Goal: Information Seeking & Learning: Find specific fact

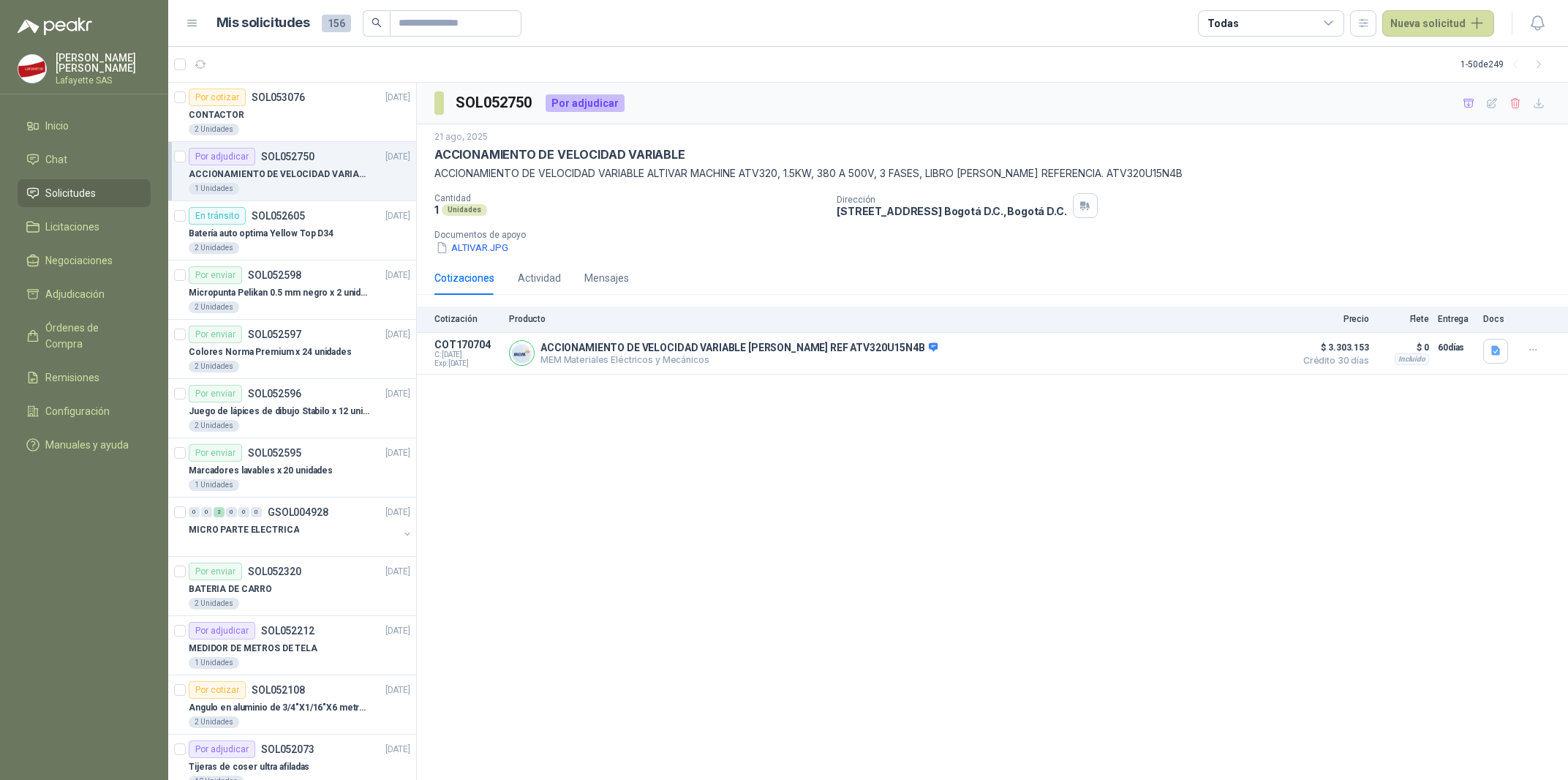
scroll to position [73, 0]
click at [233, 123] on div "CONTACTOR" at bounding box center [299, 115] width 222 height 17
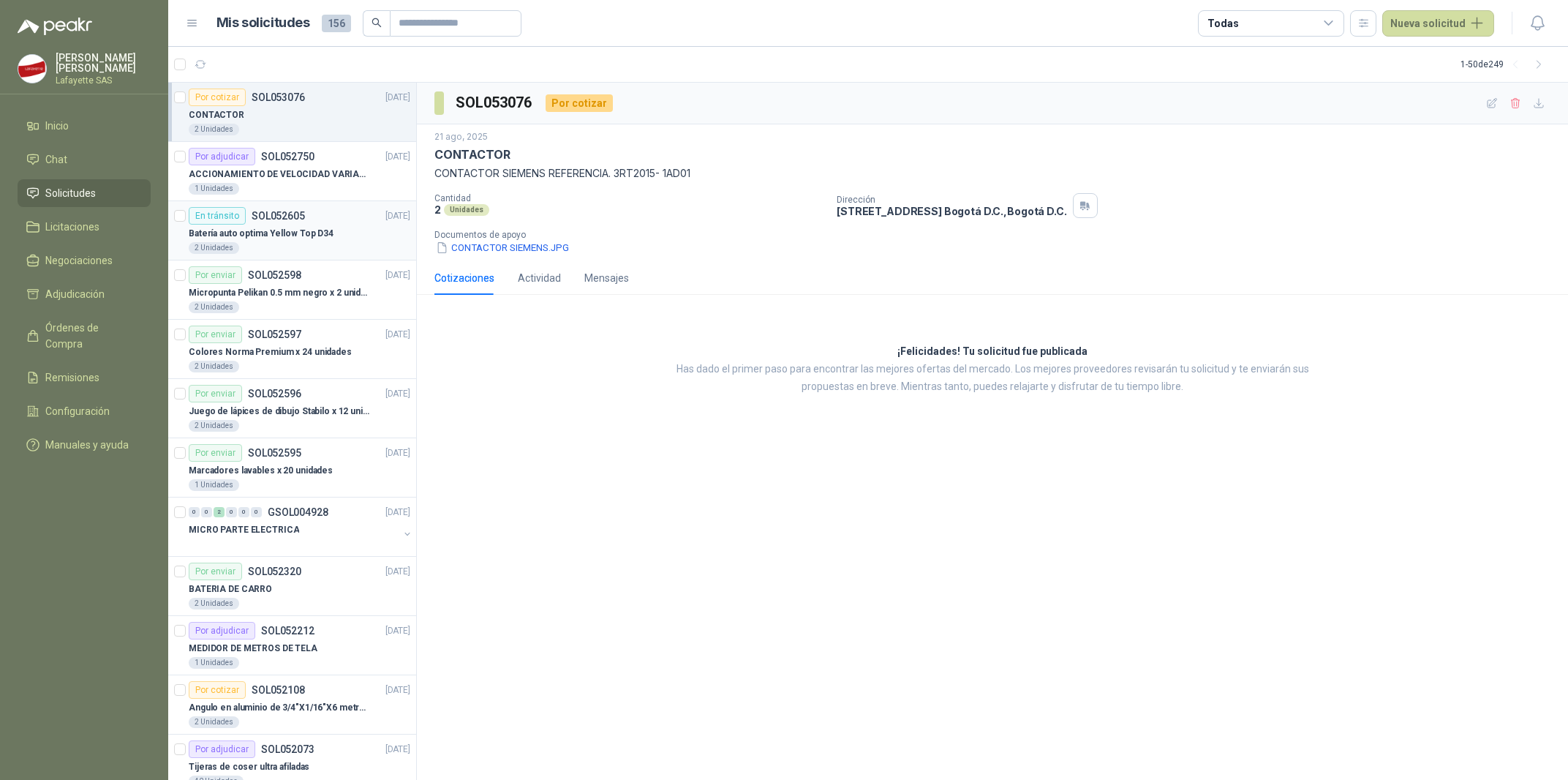
click at [273, 238] on p "Batería auto optima Yellow Top D34" at bounding box center [260, 233] width 145 height 14
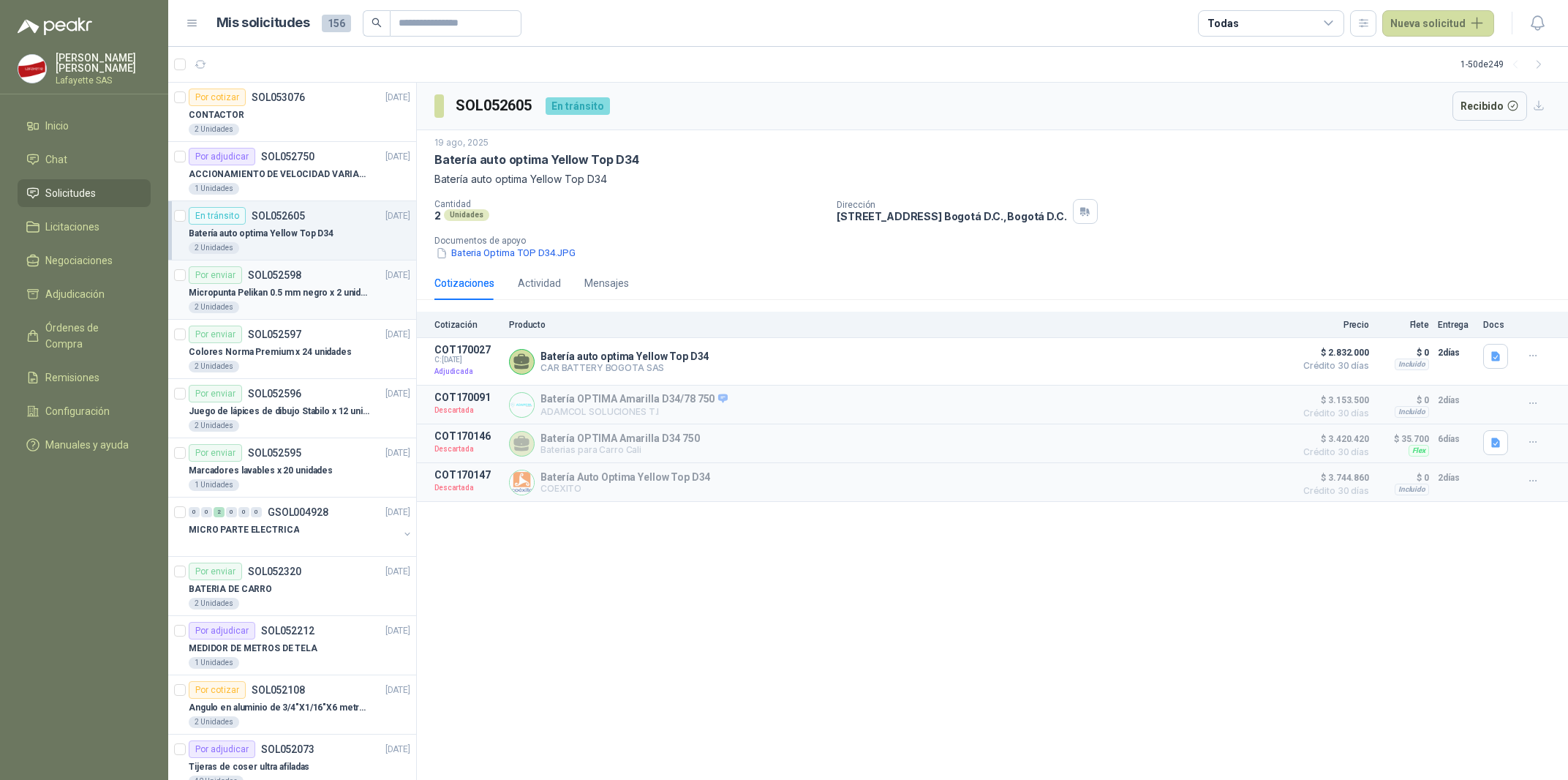
click at [275, 291] on p "Micropunta Pelikan 0.5 mm negro x 2 unidades" at bounding box center [279, 292] width 182 height 14
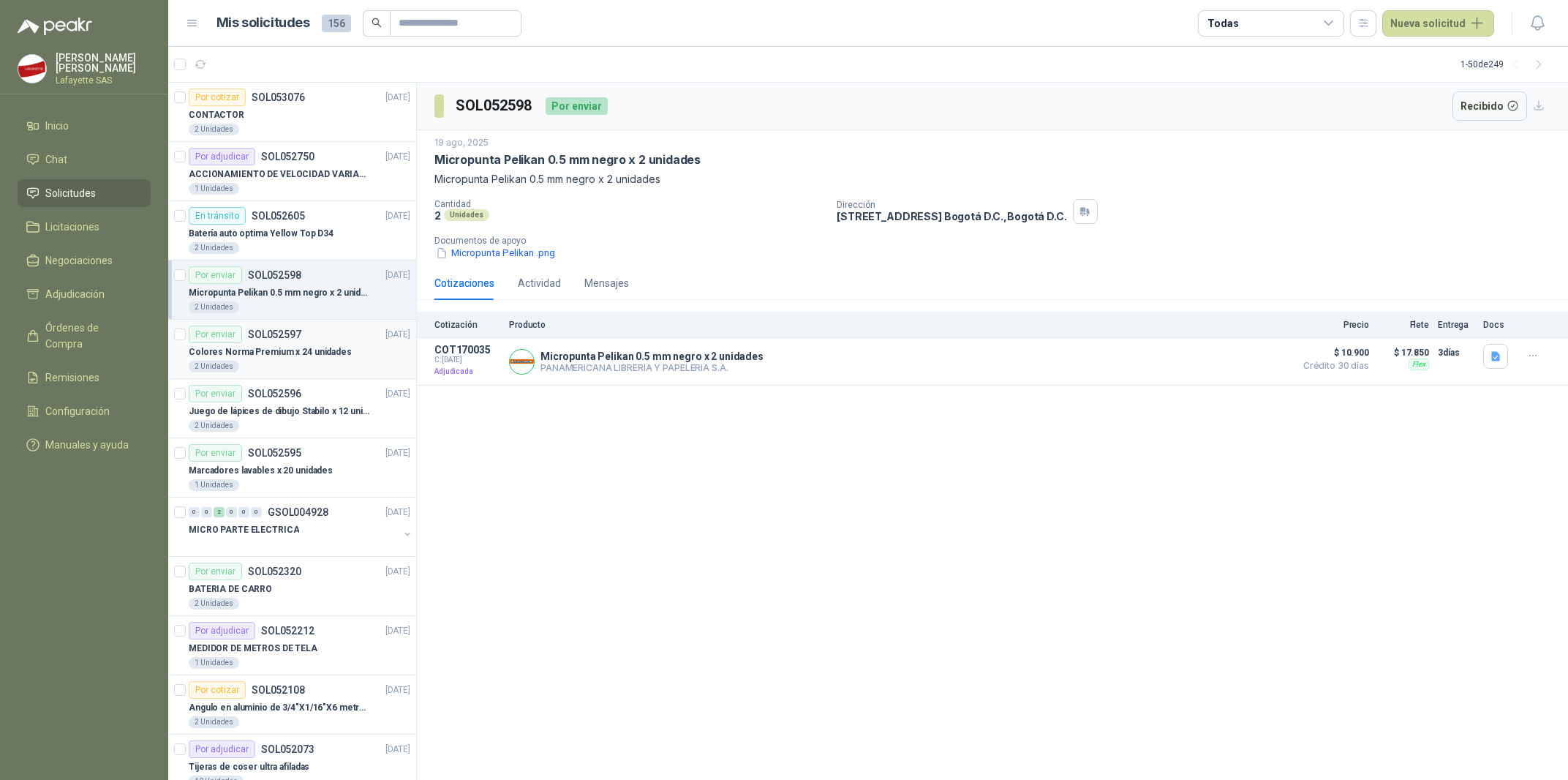
click at [263, 351] on p "Colores Norma Premium x 24 unidades" at bounding box center [270, 352] width 163 height 14
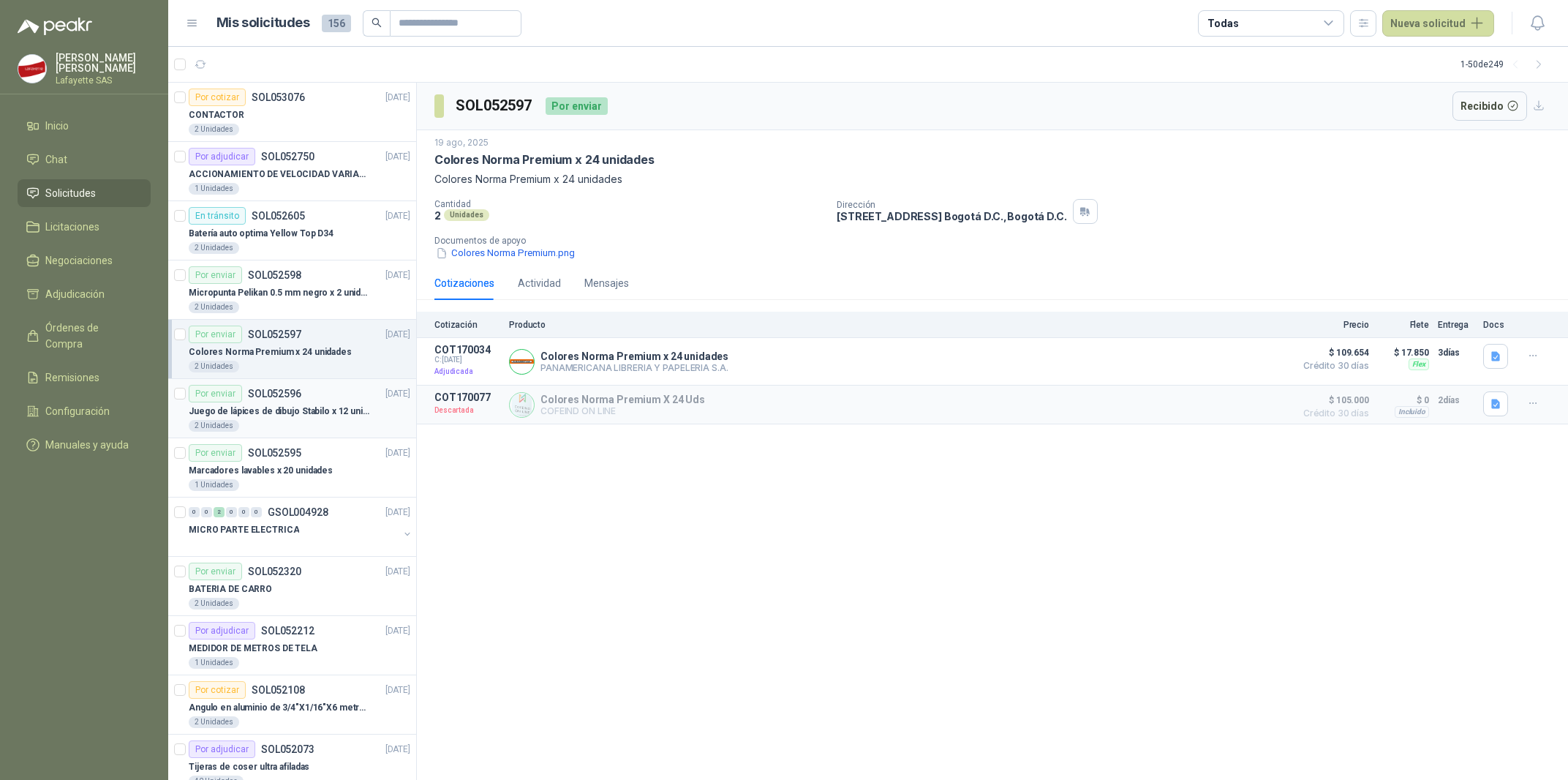
click at [248, 408] on p "Juego de lápices de dibujo Stabilo x 12 unidades" at bounding box center [279, 411] width 182 height 14
click at [264, 472] on p "Marcadores lavables x 20 unidades" at bounding box center [260, 470] width 144 height 14
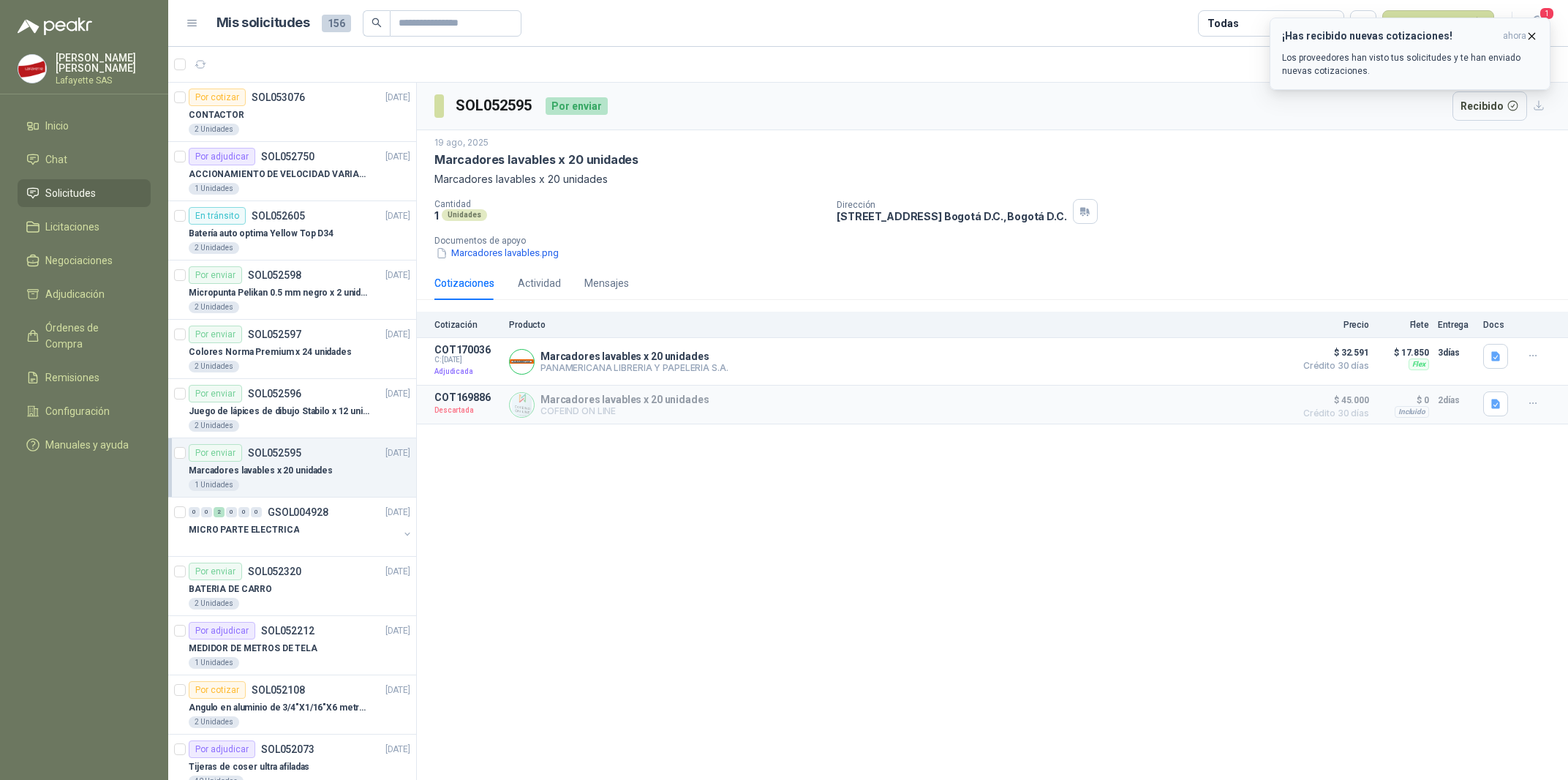
click at [1378, 61] on p "Los proveedores han visto tus solicitudes y te han enviado nuevas cotizaciones." at bounding box center [1411, 64] width 256 height 26
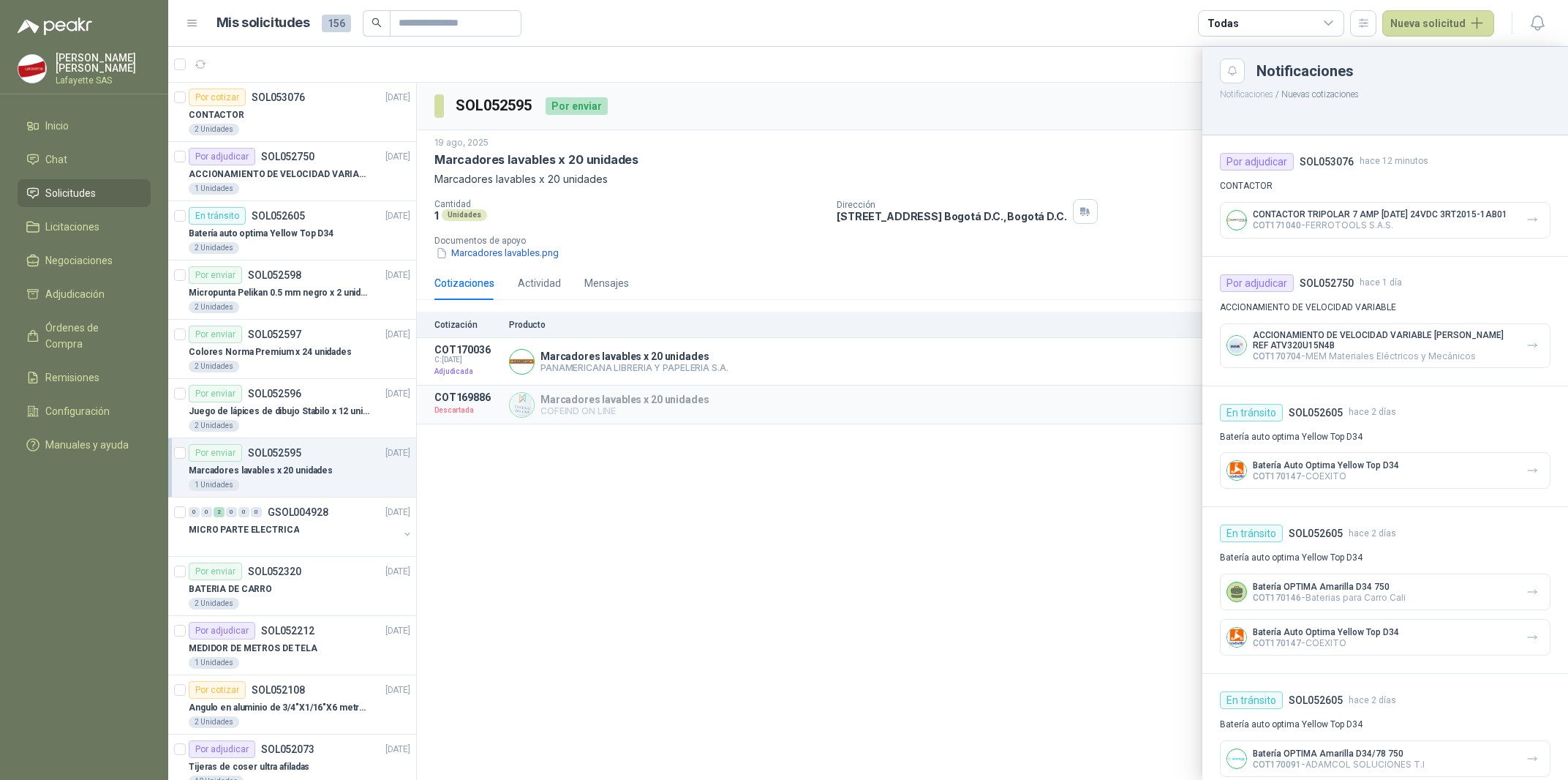
click at [265, 125] on div at bounding box center [868, 413] width 1400 height 732
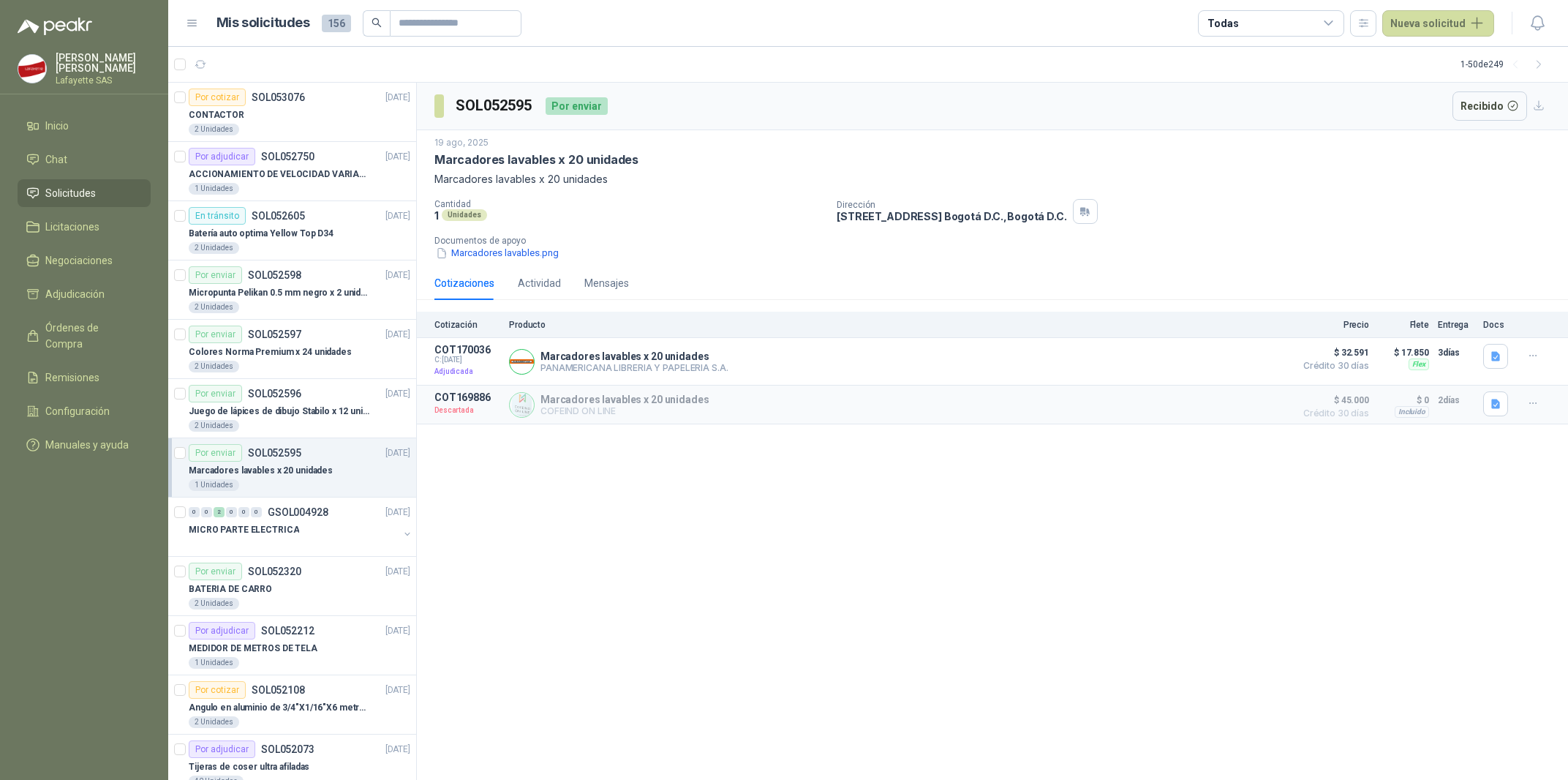
click at [265, 125] on div "2 Unidades" at bounding box center [299, 129] width 222 height 12
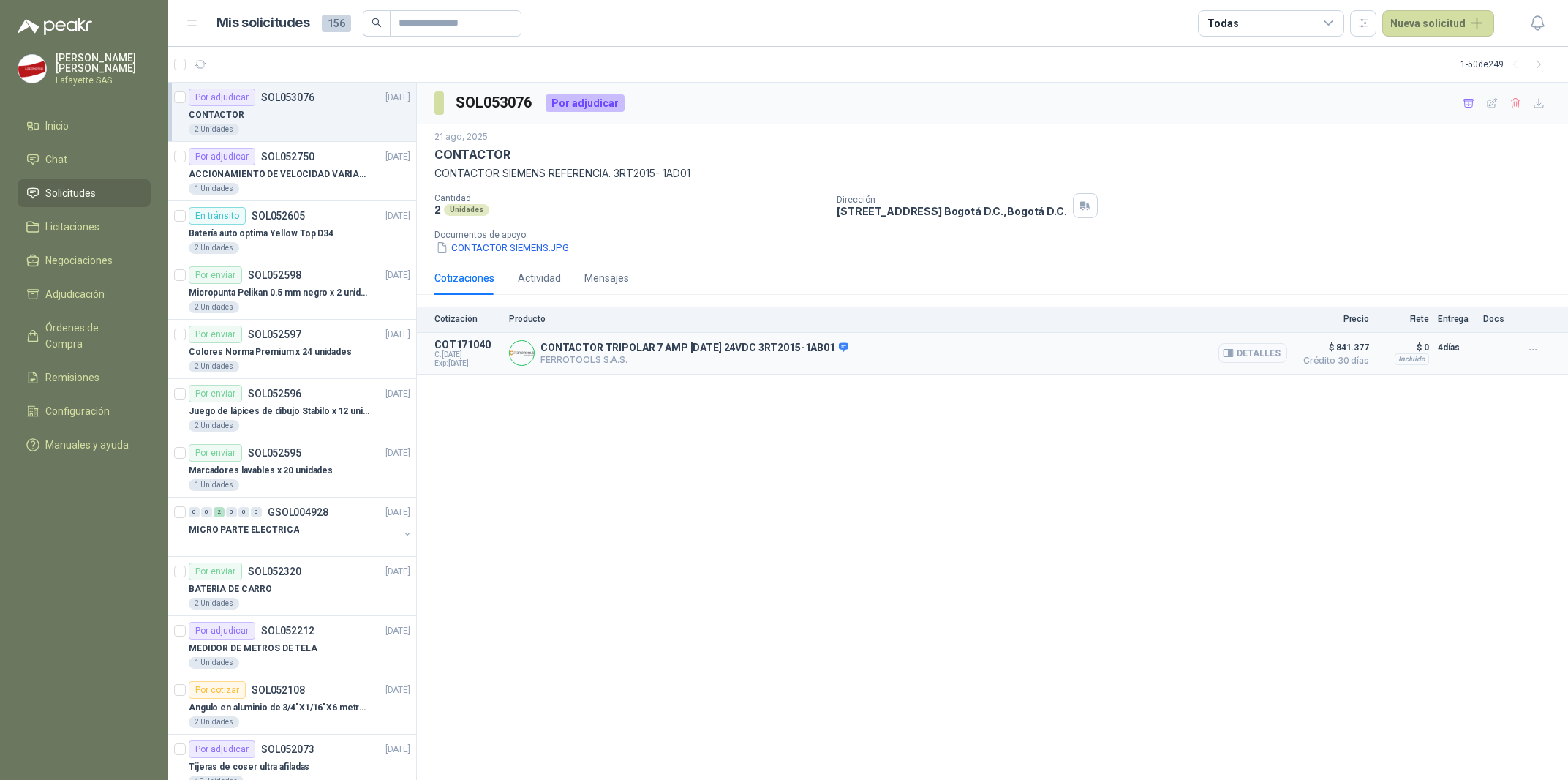
click at [1251, 352] on button "Detalles" at bounding box center [1252, 353] width 69 height 19
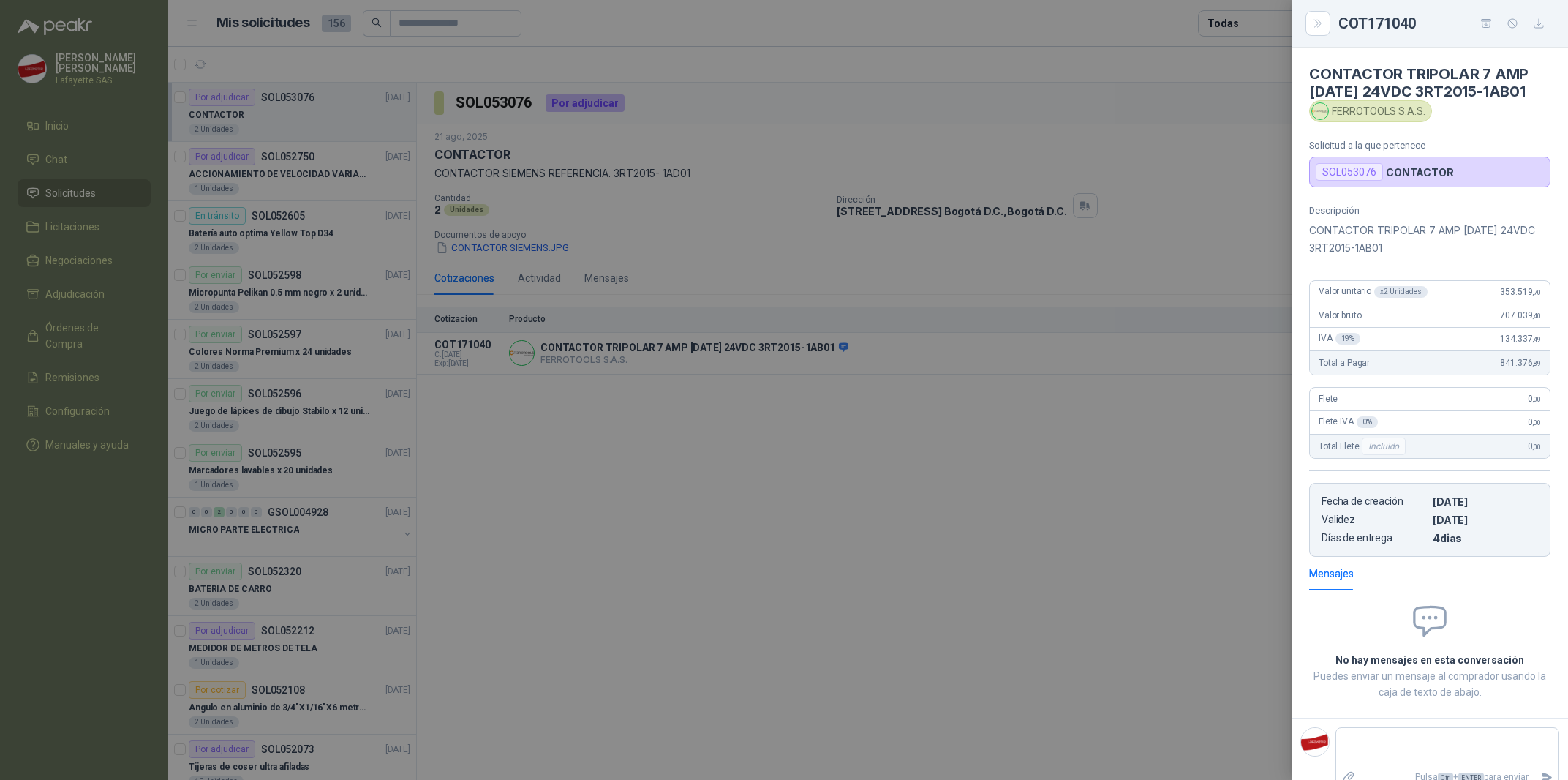
click at [711, 597] on div at bounding box center [784, 390] width 1568 height 780
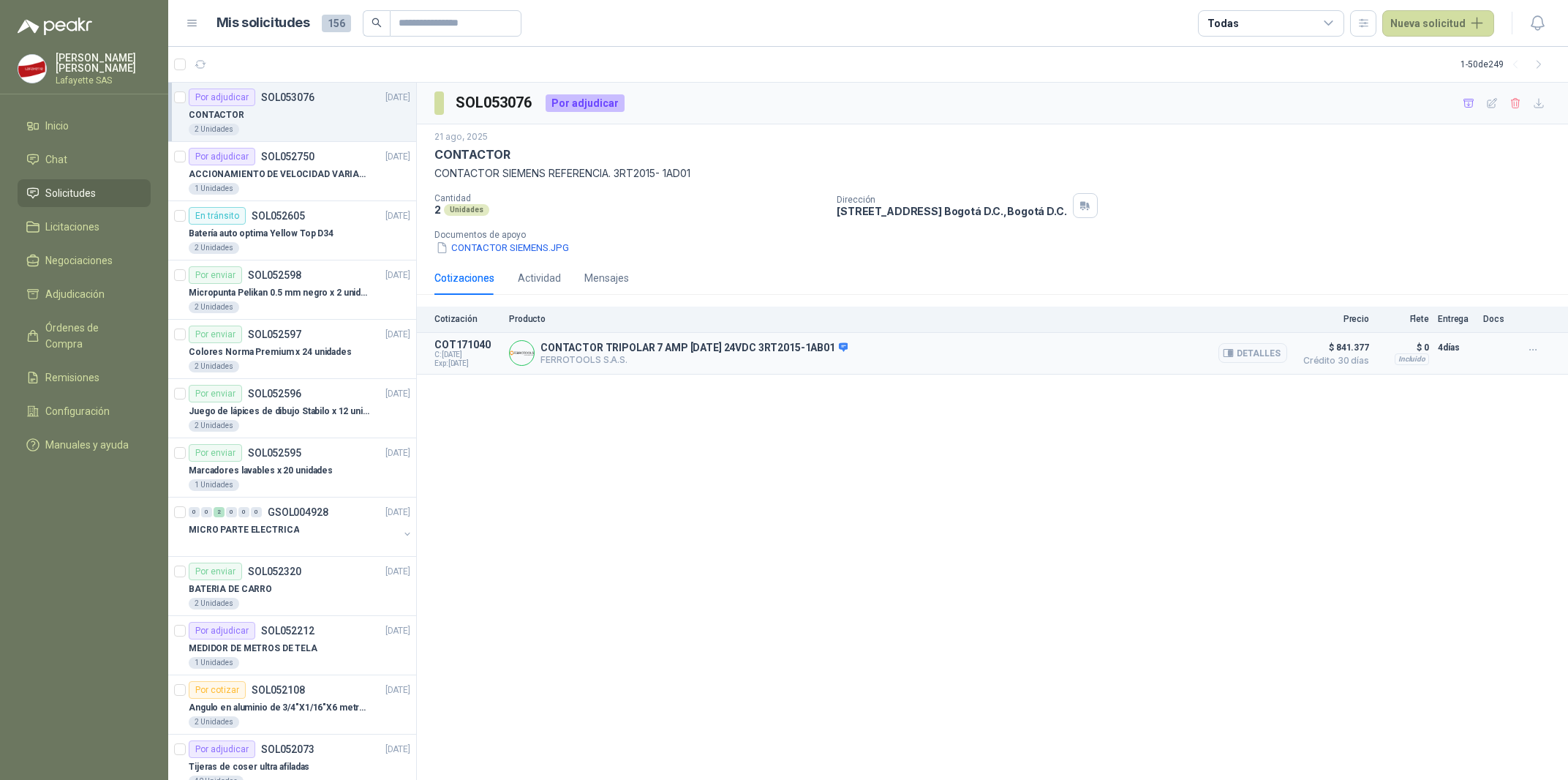
click at [622, 359] on p "FERROTOOLS S.A.S." at bounding box center [694, 358] width 307 height 11
click at [682, 357] on p "FERROTOOLS S.A.S." at bounding box center [694, 358] width 307 height 11
click at [737, 349] on p "CONTACTOR TRIPOLAR 7 AMP AC3 24VDC 3RT2015-1AB01" at bounding box center [694, 349] width 307 height 14
click at [1248, 354] on button "Detalles" at bounding box center [1252, 353] width 69 height 19
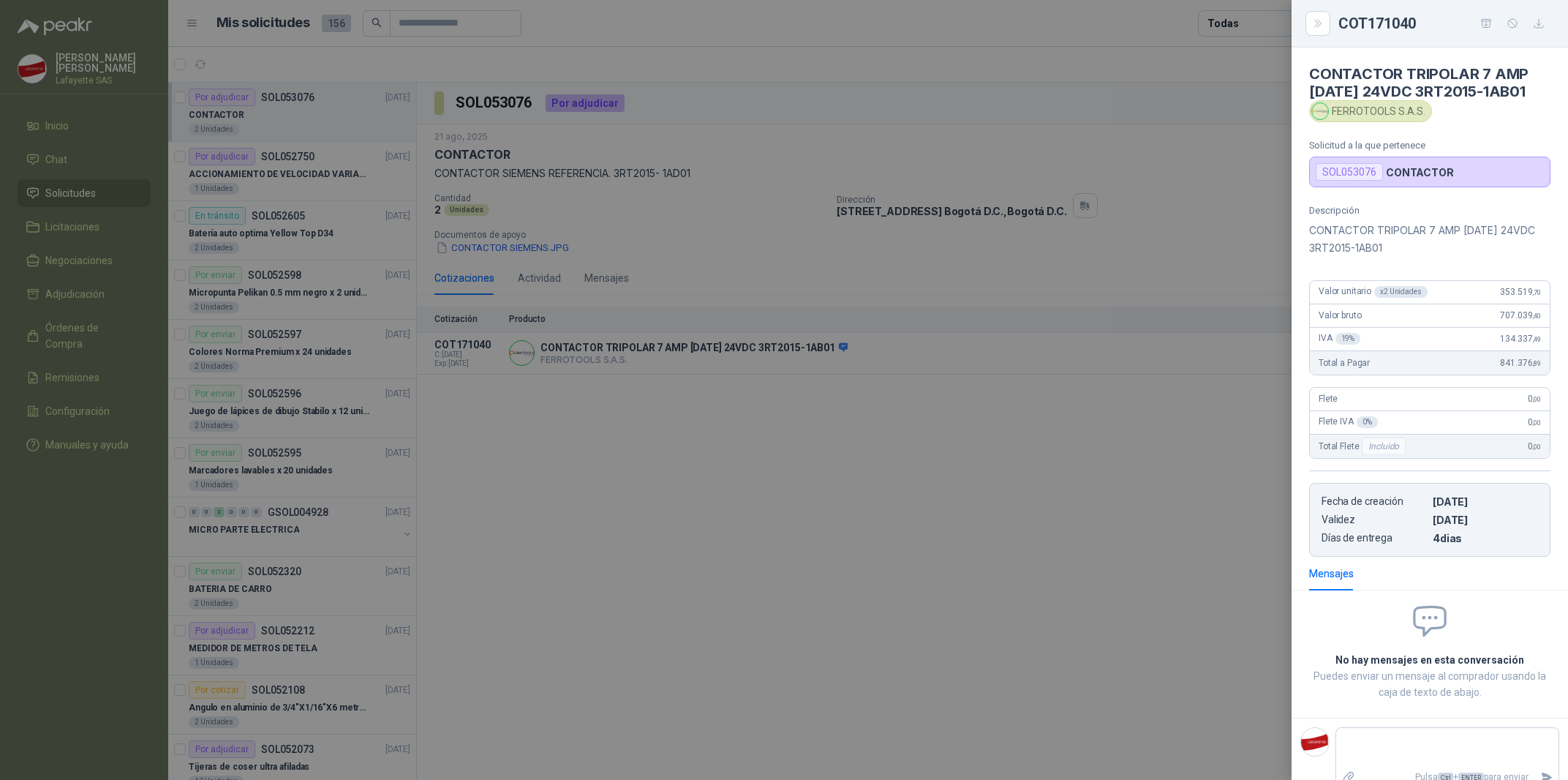
click at [1345, 271] on div "Descripción CONTACTOR TRIPOLAR 7 AMP AC3 24VDC 3RT2015-1AB01 Valor unitario x 2…" at bounding box center [1430, 381] width 277 height 352
click at [1383, 253] on p "CONTACTOR TRIPOLAR 7 AMP AC3 24VDC 3RT2015-1AB01" at bounding box center [1430, 239] width 241 height 35
drag, startPoint x: 1310, startPoint y: 248, endPoint x: 1388, endPoint y: 252, distance: 78.1
click at [1388, 252] on p "CONTACTOR TRIPOLAR 7 AMP AC3 24VDC 3RT2015-1AB01" at bounding box center [1430, 239] width 241 height 35
copy p "3RT2015-1AB01"
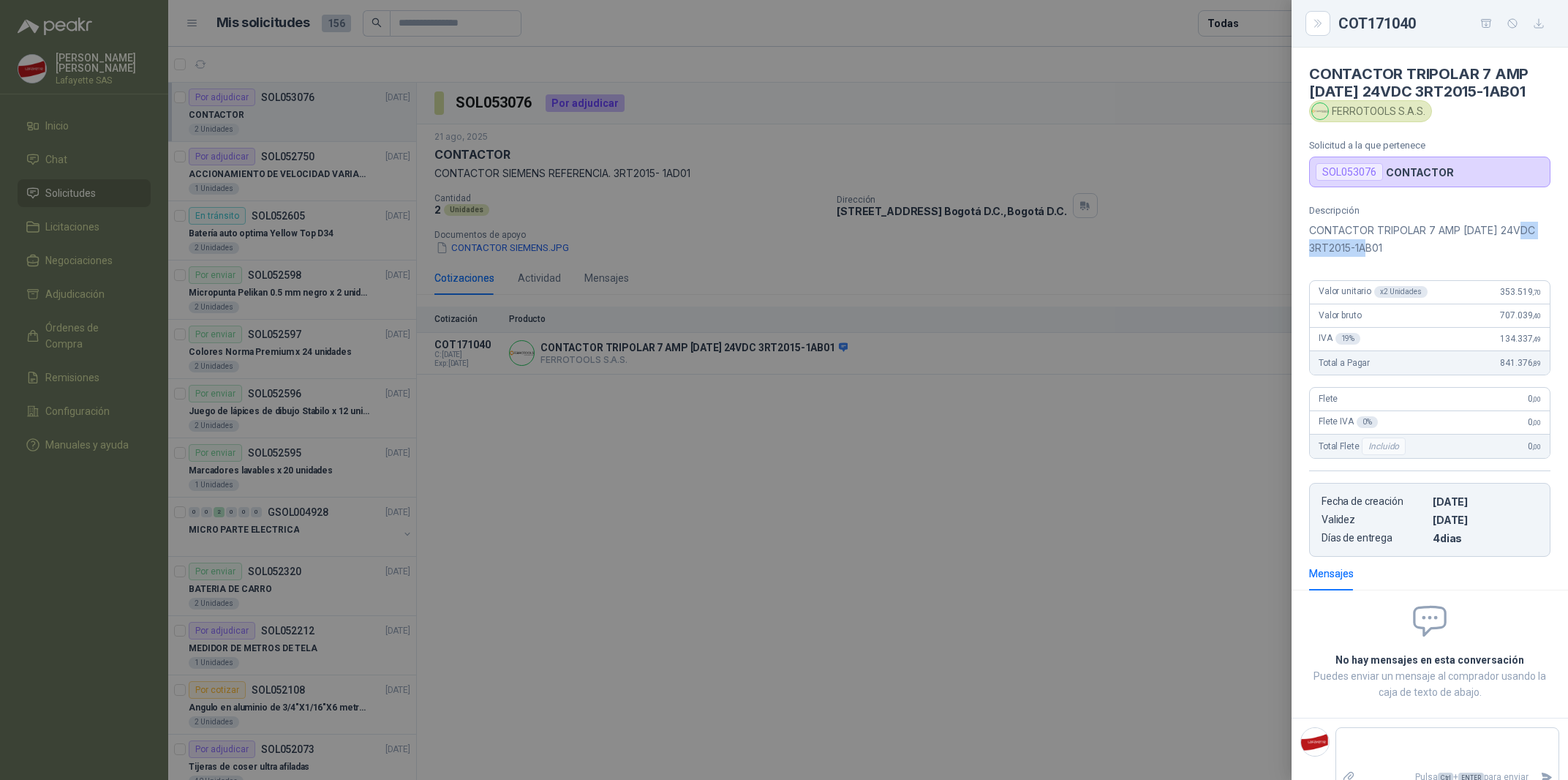
copy p "3RT2015-1AB01"
